Goal: Task Accomplishment & Management: Complete application form

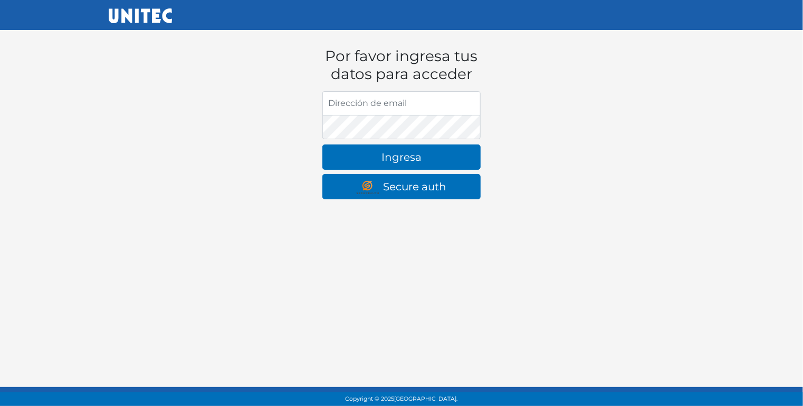
click at [367, 106] on input "Dirección de email" at bounding box center [401, 103] width 158 height 24
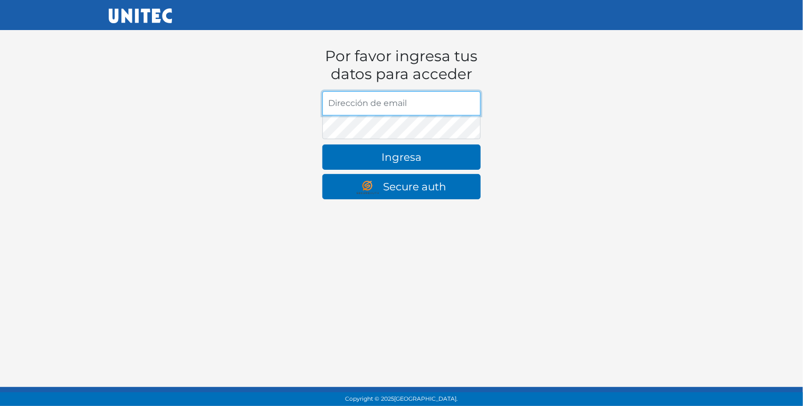
paste input "John_bc@hotmail.com"
type input "John_bc@hotmail.com"
click at [322, 145] on button "Ingresa" at bounding box center [401, 157] width 158 height 25
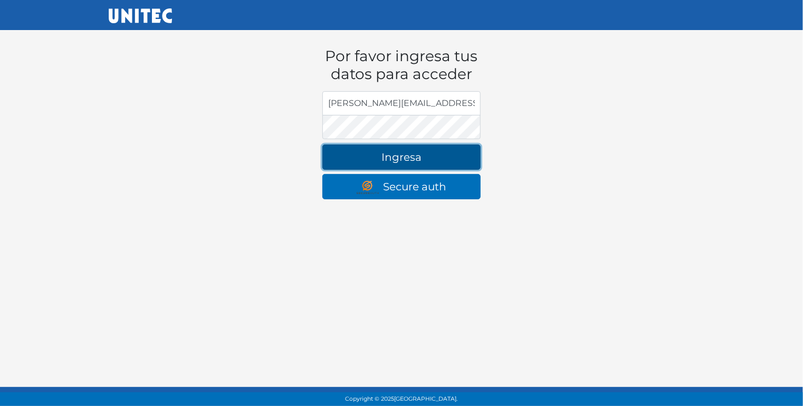
click at [412, 149] on button "Ingresa" at bounding box center [401, 157] width 158 height 25
click at [403, 159] on button "Ingresa" at bounding box center [401, 157] width 158 height 25
click at [420, 161] on button "Ingresa" at bounding box center [401, 157] width 158 height 25
click at [426, 159] on button "Ingresa" at bounding box center [401, 157] width 158 height 25
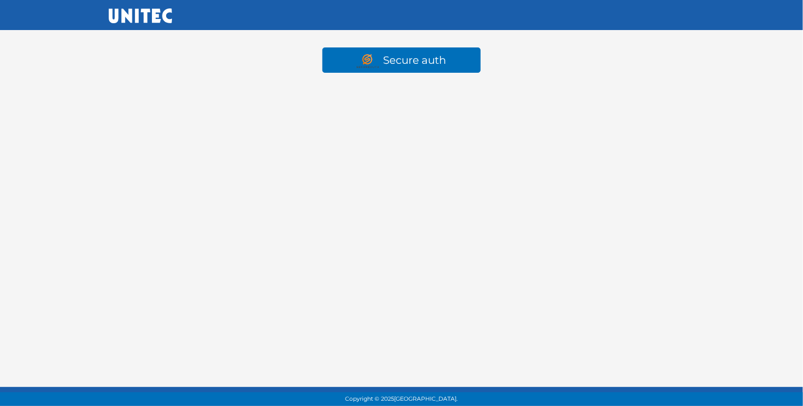
click at [117, 13] on img at bounding box center [140, 15] width 63 height 15
